Goal: Task Accomplishment & Management: Use online tool/utility

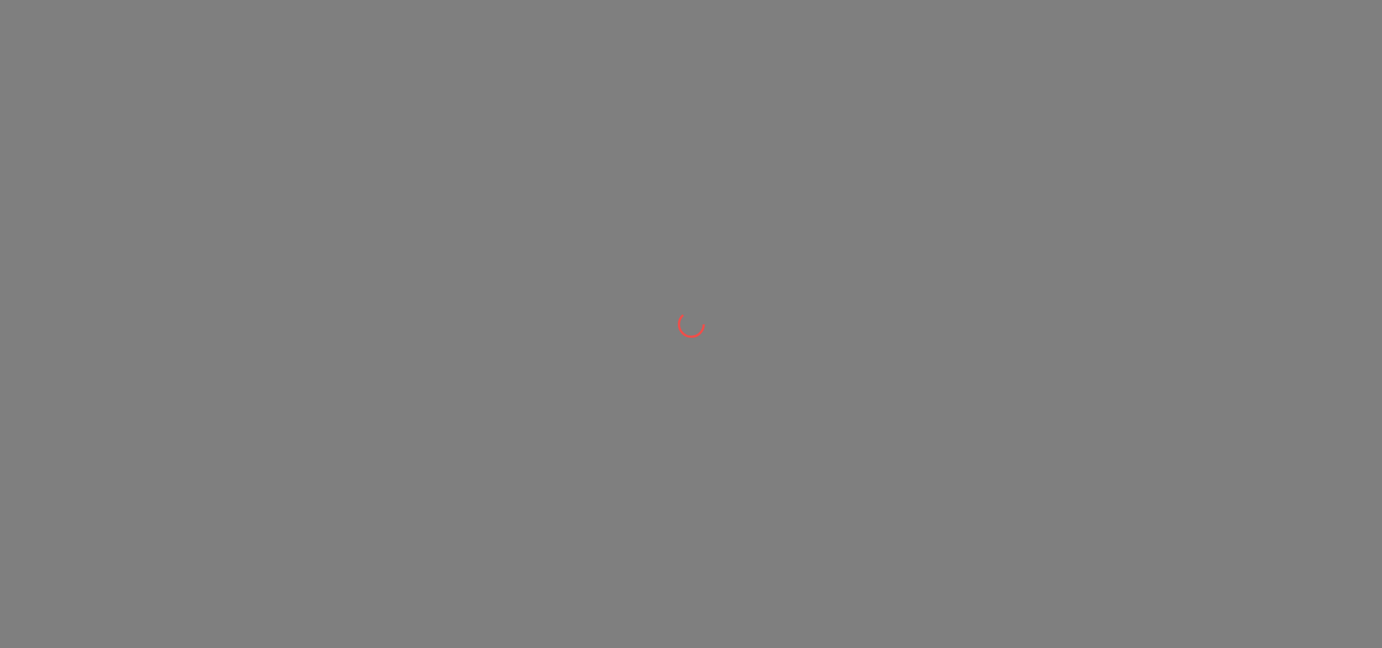
click at [241, 32] on div at bounding box center [691, 324] width 1382 height 648
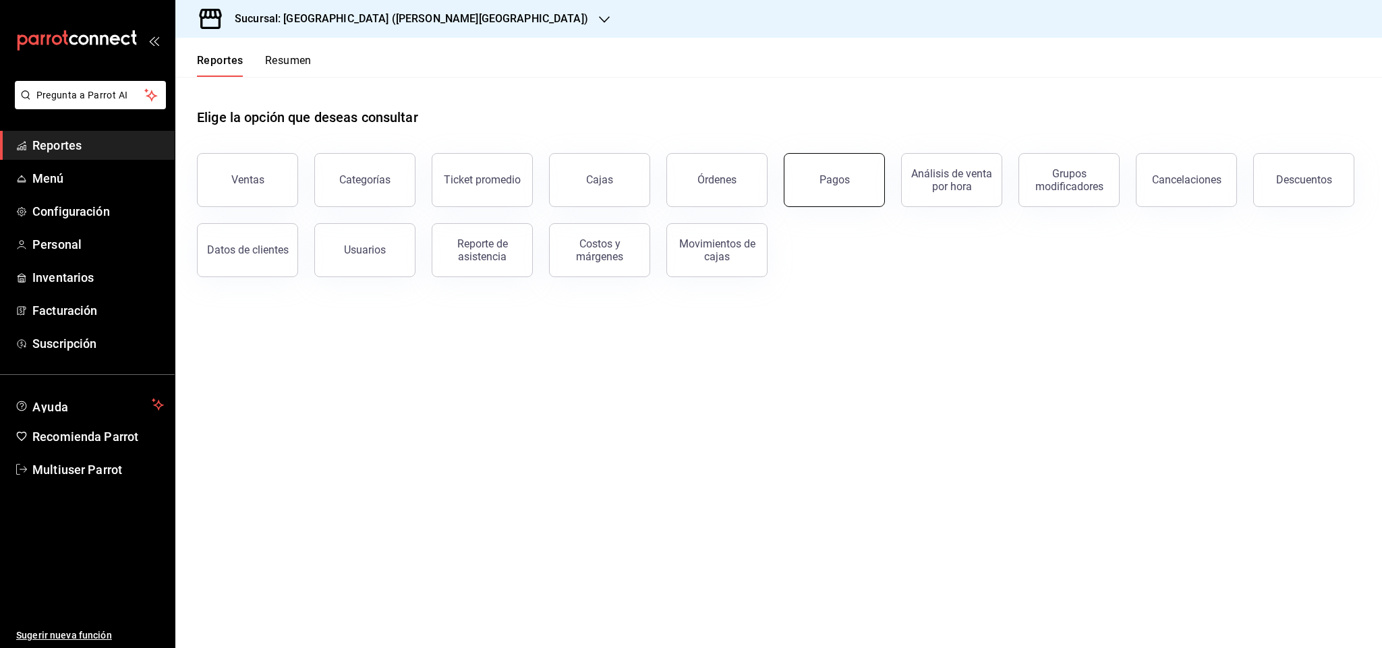
click at [852, 174] on button "Pagos" at bounding box center [834, 180] width 101 height 54
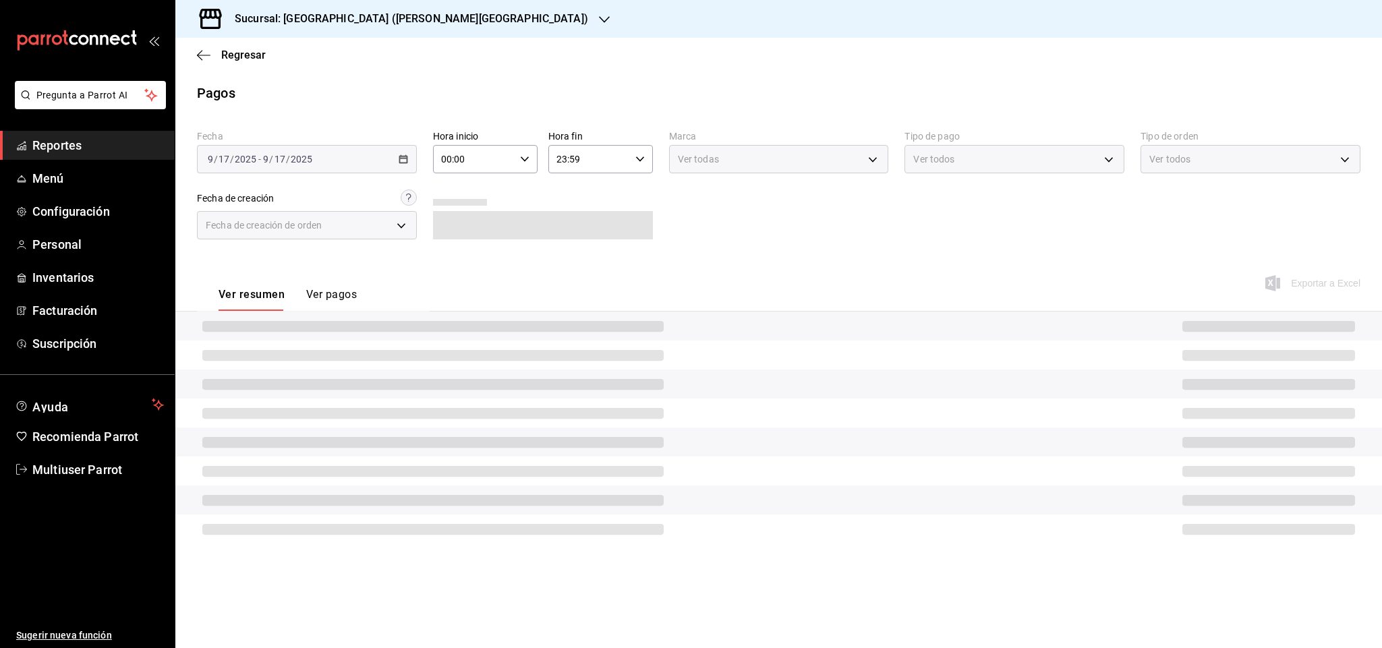
click at [324, 148] on div "[DATE] [DATE] - [DATE] [DATE]" at bounding box center [307, 159] width 220 height 28
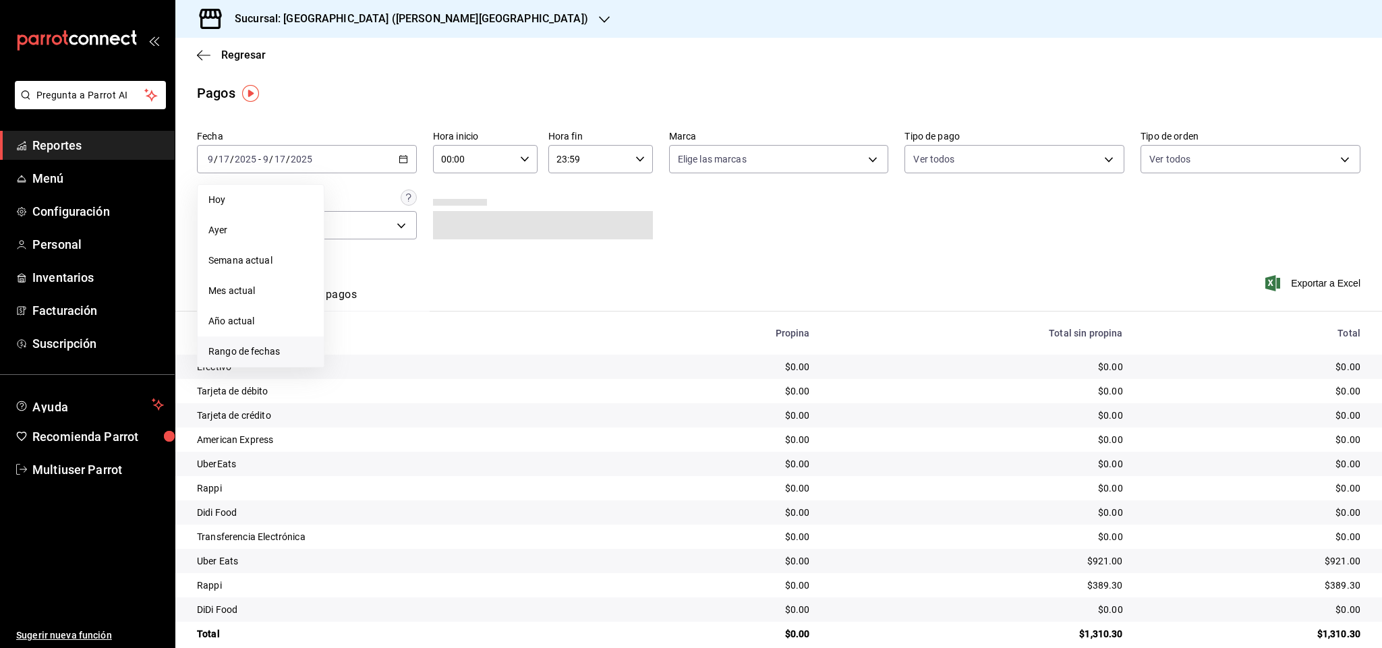
click at [285, 347] on span "Rango de fechas" at bounding box center [260, 352] width 105 height 14
click at [444, 275] on abbr "12" at bounding box center [448, 278] width 9 height 9
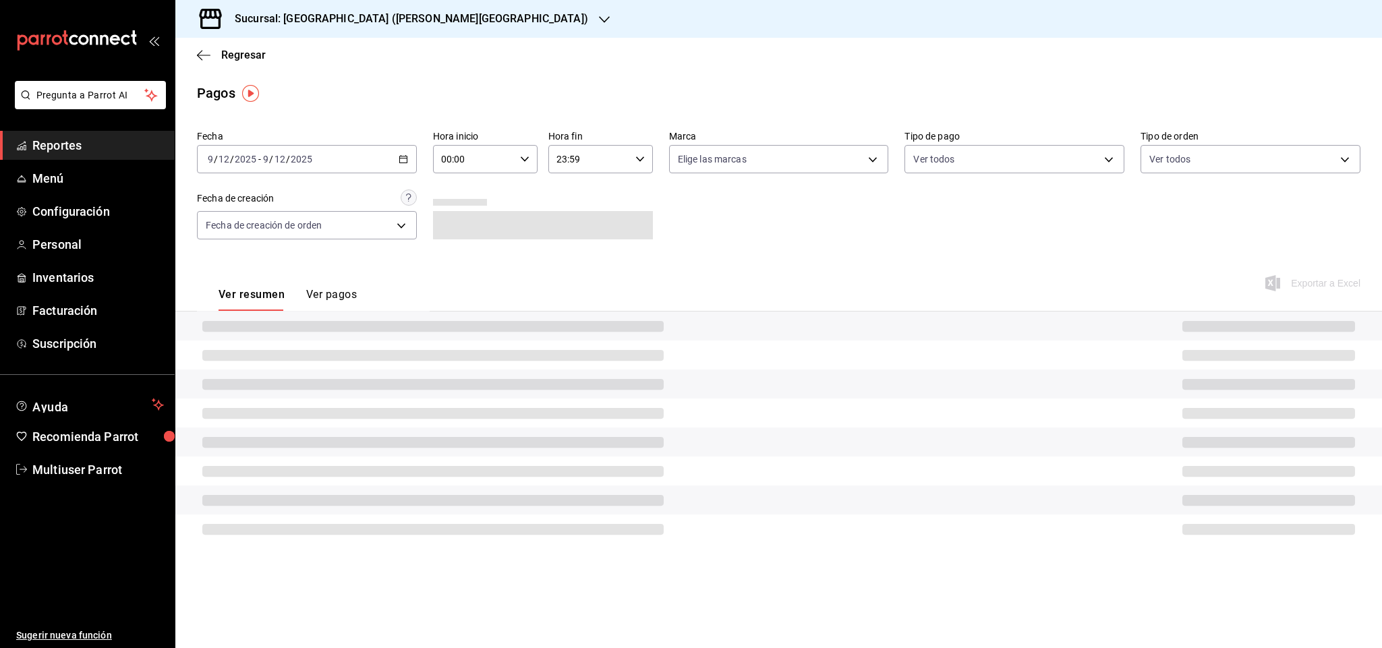
click at [636, 273] on div "Ver resumen Ver pagos Exportar a Excel" at bounding box center [778, 292] width 1207 height 72
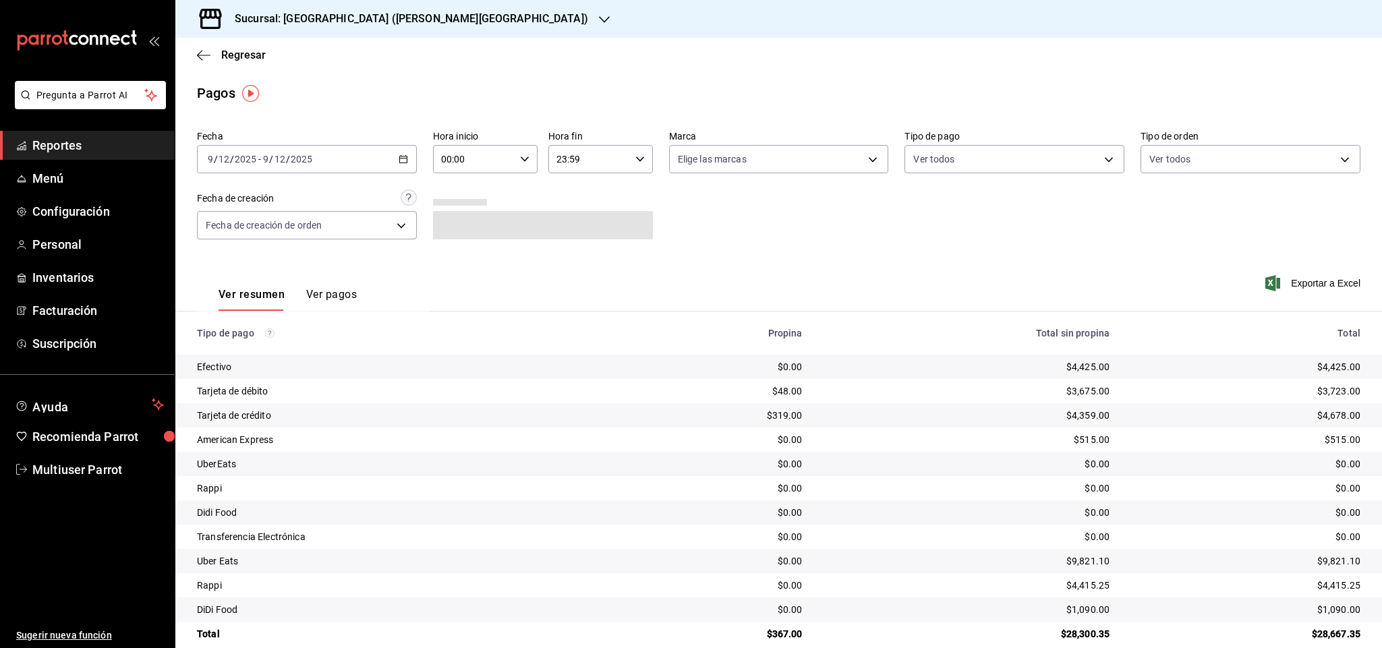
click at [300, 292] on div "Ver resumen Ver pagos" at bounding box center [288, 299] width 138 height 23
click at [326, 288] on button "Ver pagos" at bounding box center [331, 299] width 51 height 23
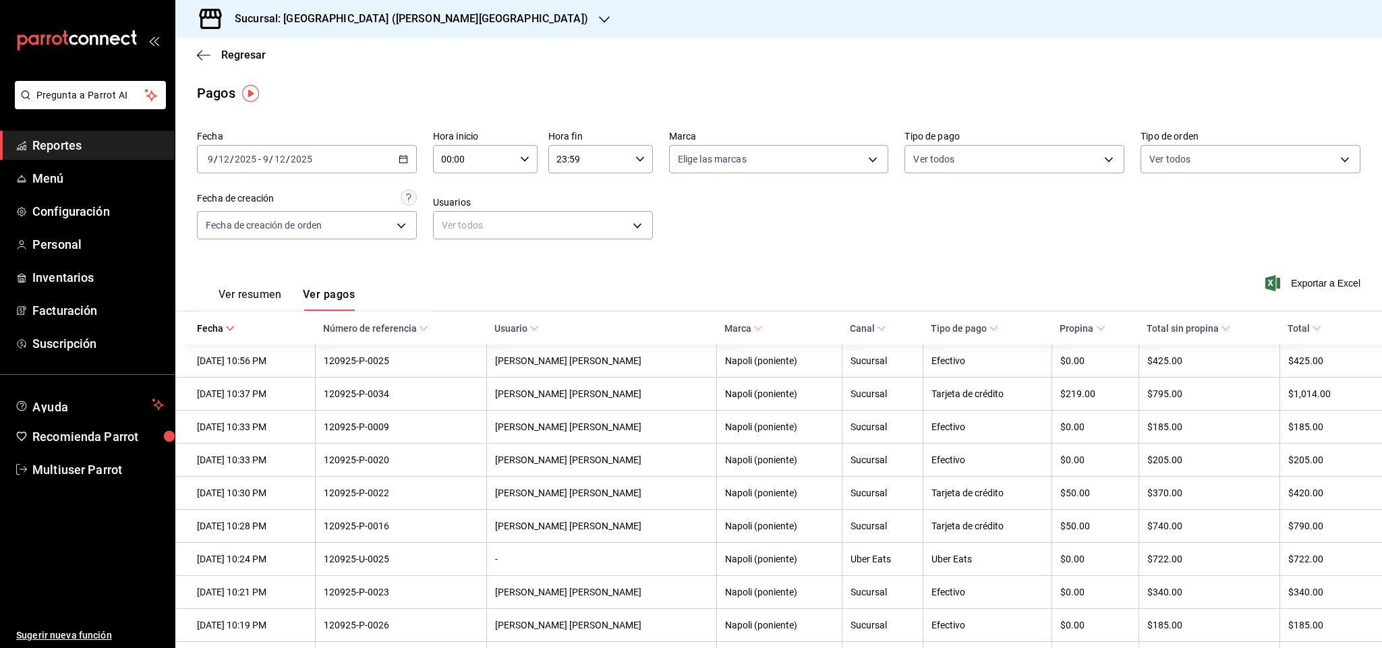
click at [428, 333] on icon at bounding box center [423, 328] width 9 height 9
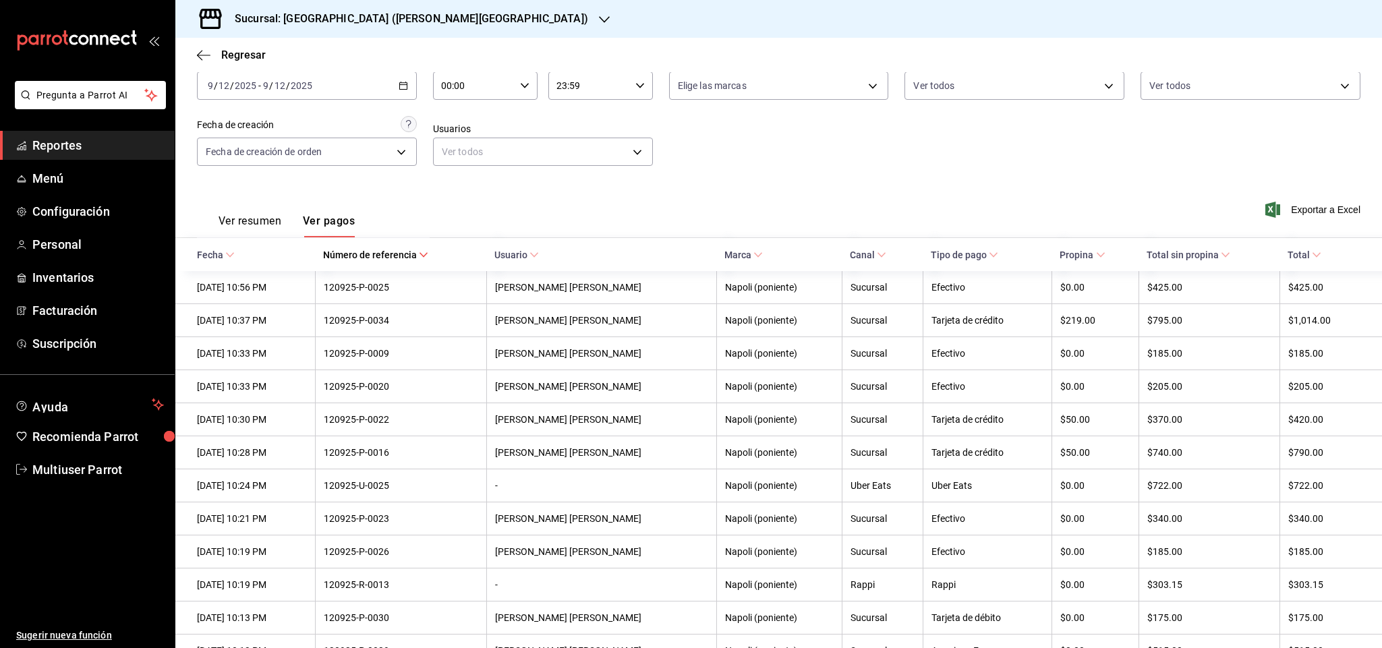
scroll to position [71, 0]
click at [428, 257] on icon at bounding box center [423, 257] width 9 height 9
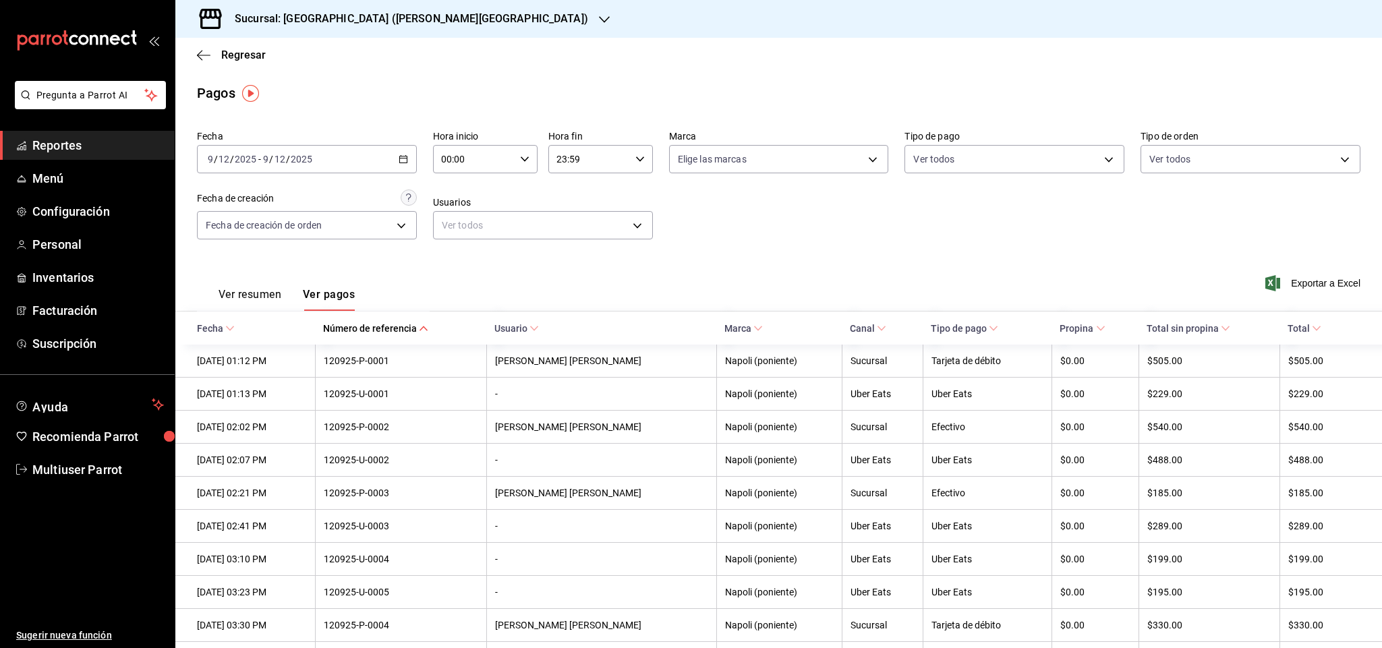
click at [1281, 272] on div "Exportar a Excel" at bounding box center [1244, 283] width 233 height 55
click at [1284, 277] on span "Exportar a Excel" at bounding box center [1314, 283] width 92 height 16
click at [225, 55] on span "Regresar" at bounding box center [243, 55] width 45 height 13
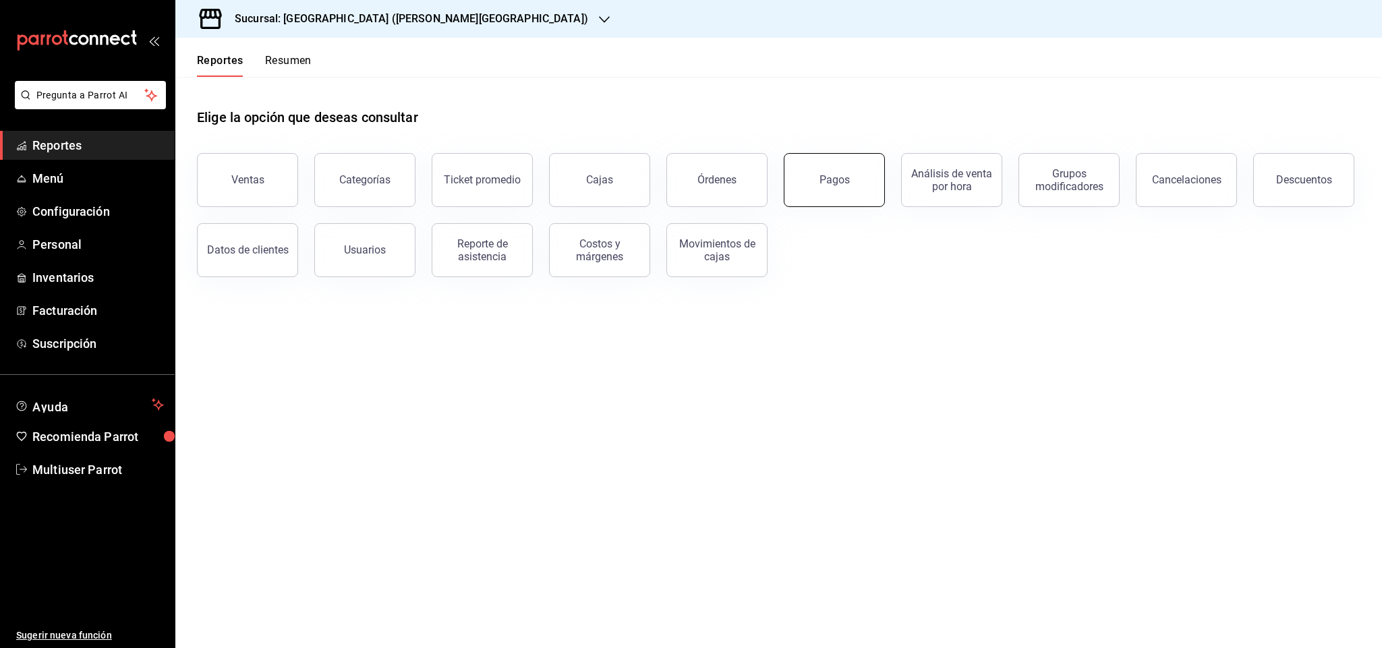
click at [871, 183] on button "Pagos" at bounding box center [834, 180] width 101 height 54
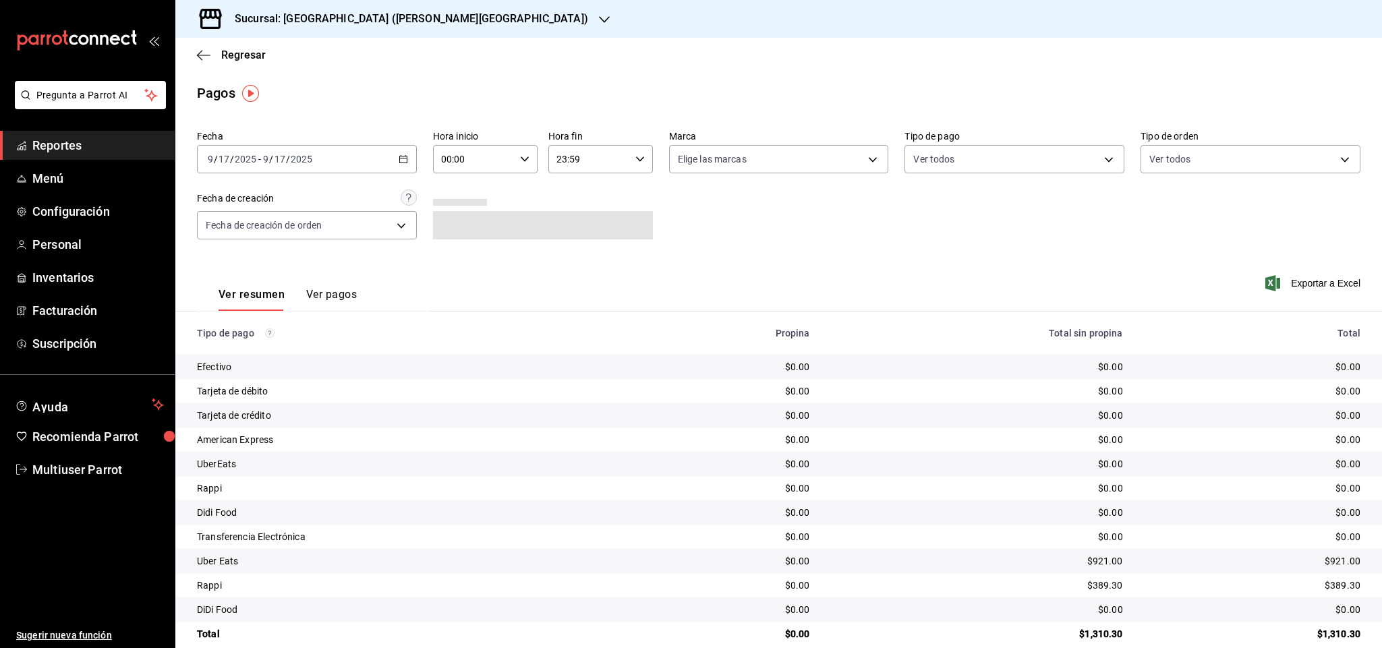
click at [381, 170] on div "[DATE] [DATE] - [DATE] [DATE]" at bounding box center [307, 159] width 220 height 28
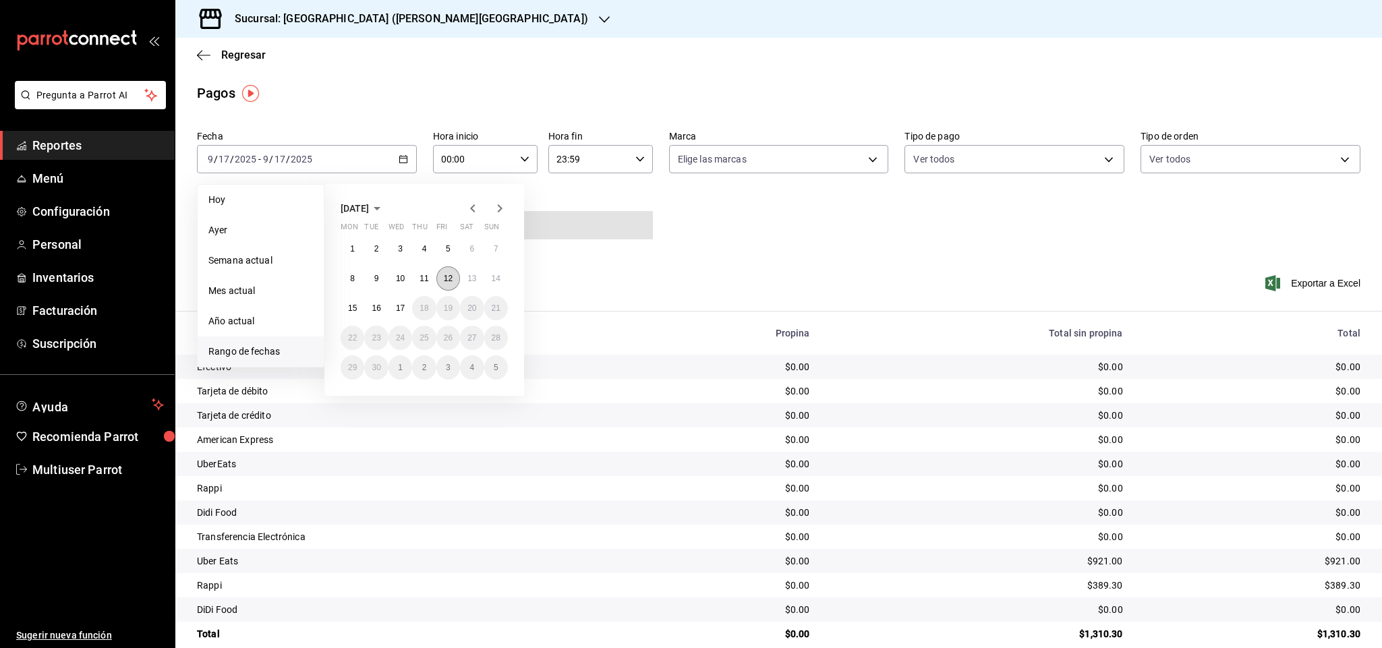
click at [444, 278] on abbr "12" at bounding box center [448, 278] width 9 height 9
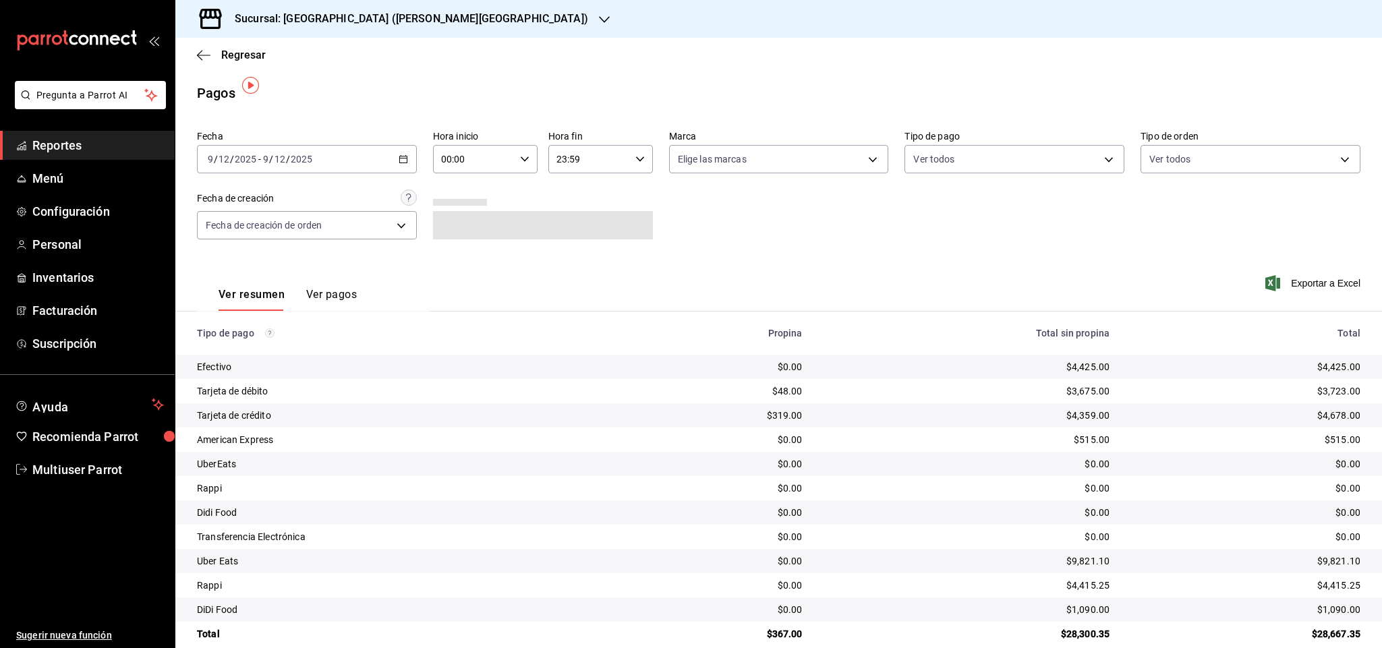
scroll to position [19, 0]
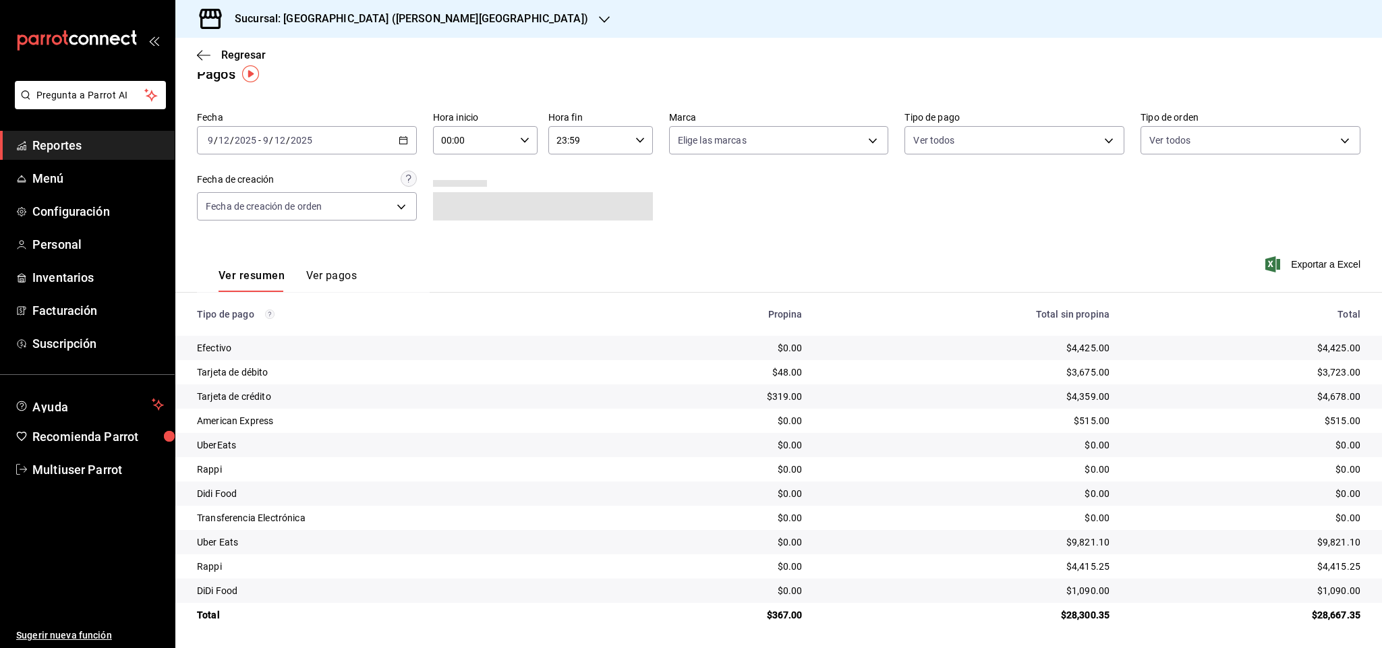
drag, startPoint x: 789, startPoint y: 223, endPoint x: 789, endPoint y: 285, distance: 62.7
drag, startPoint x: 1114, startPoint y: 634, endPoint x: 1051, endPoint y: 619, distance: 64.5
click at [1053, 619] on main "Regresar Pagos Fecha [DATE] [DATE] - [DATE] [DATE] Hora inicio 00:00 Hora inici…" at bounding box center [778, 334] width 1207 height 630
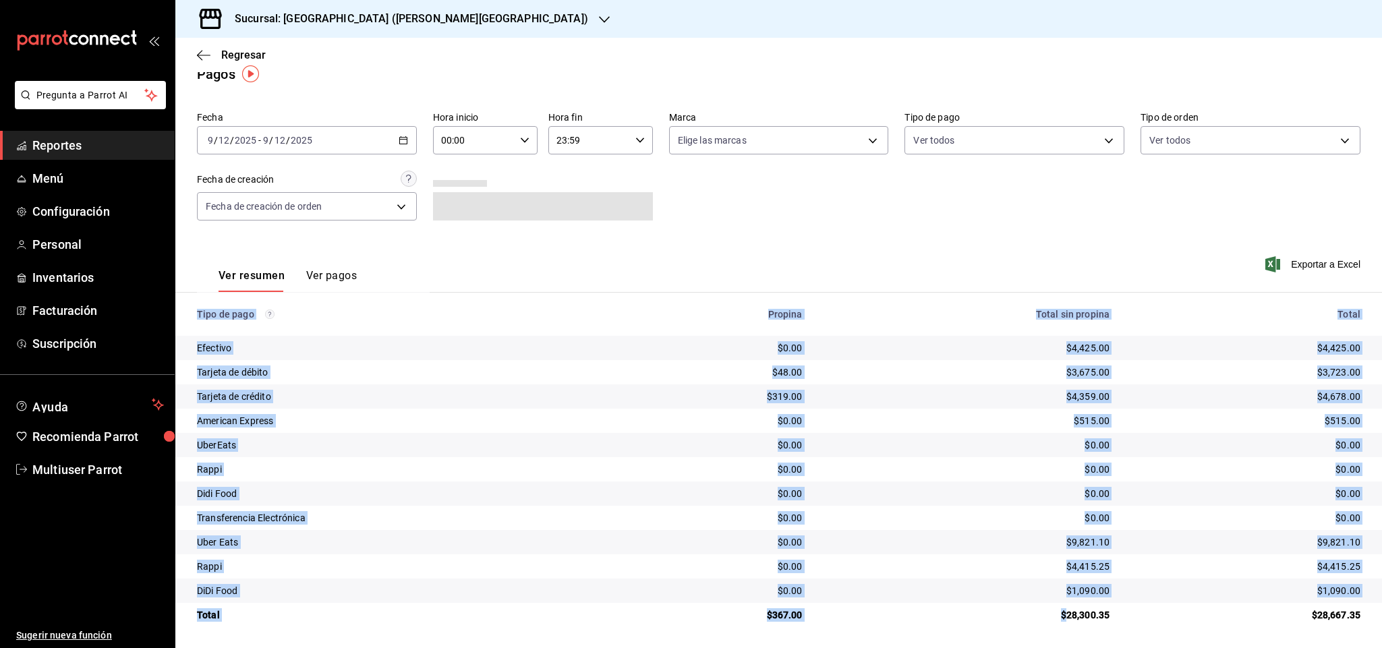
click at [1099, 614] on td "$28,300.35" at bounding box center [968, 615] width 308 height 24
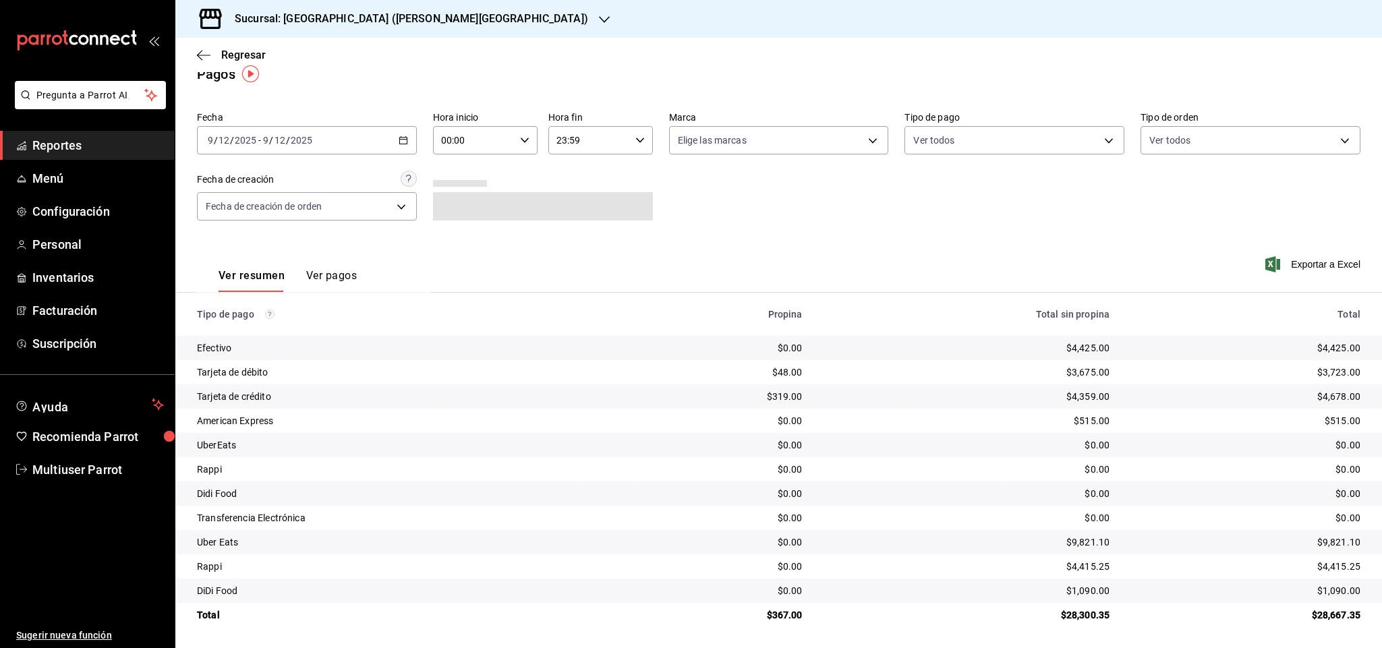
click at [883, 211] on div "Fecha [DATE] [DATE] - [DATE] [DATE] Hora inicio 00:00 Hora inicio Hora fin 23:5…" at bounding box center [779, 171] width 1164 height 131
